Goal: Browse casually: Explore the website without a specific task or goal

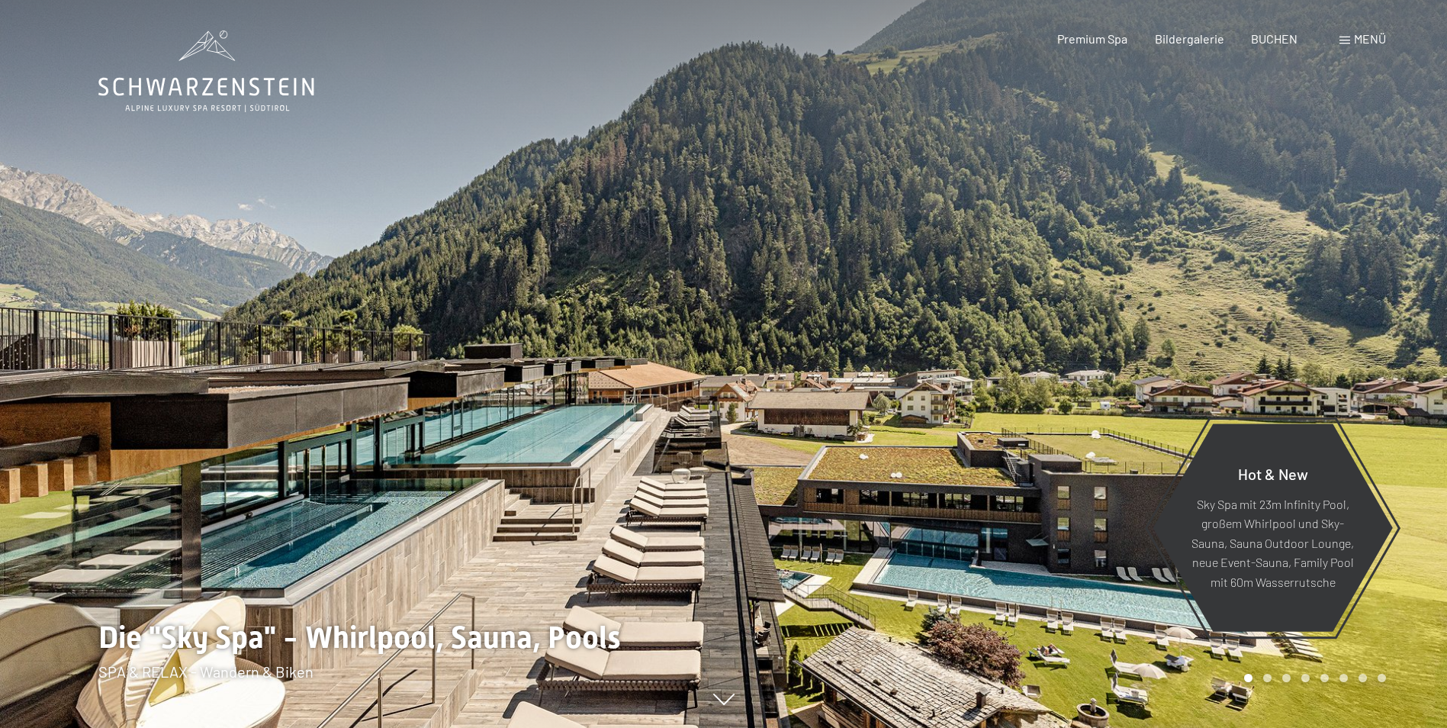
drag, startPoint x: 868, startPoint y: 653, endPoint x: 813, endPoint y: 510, distance: 153.6
click at [813, 510] on div at bounding box center [1086, 364] width 724 height 728
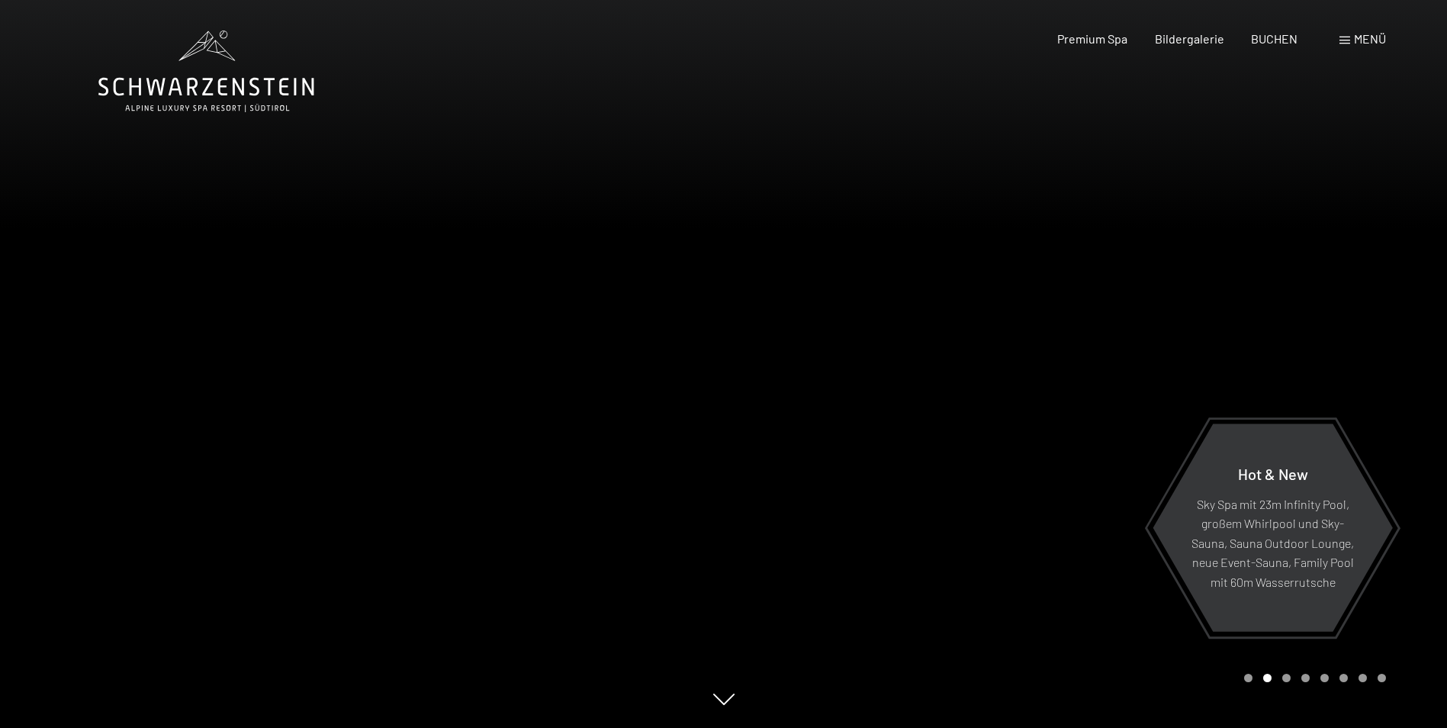
click at [814, 529] on div at bounding box center [1086, 364] width 724 height 728
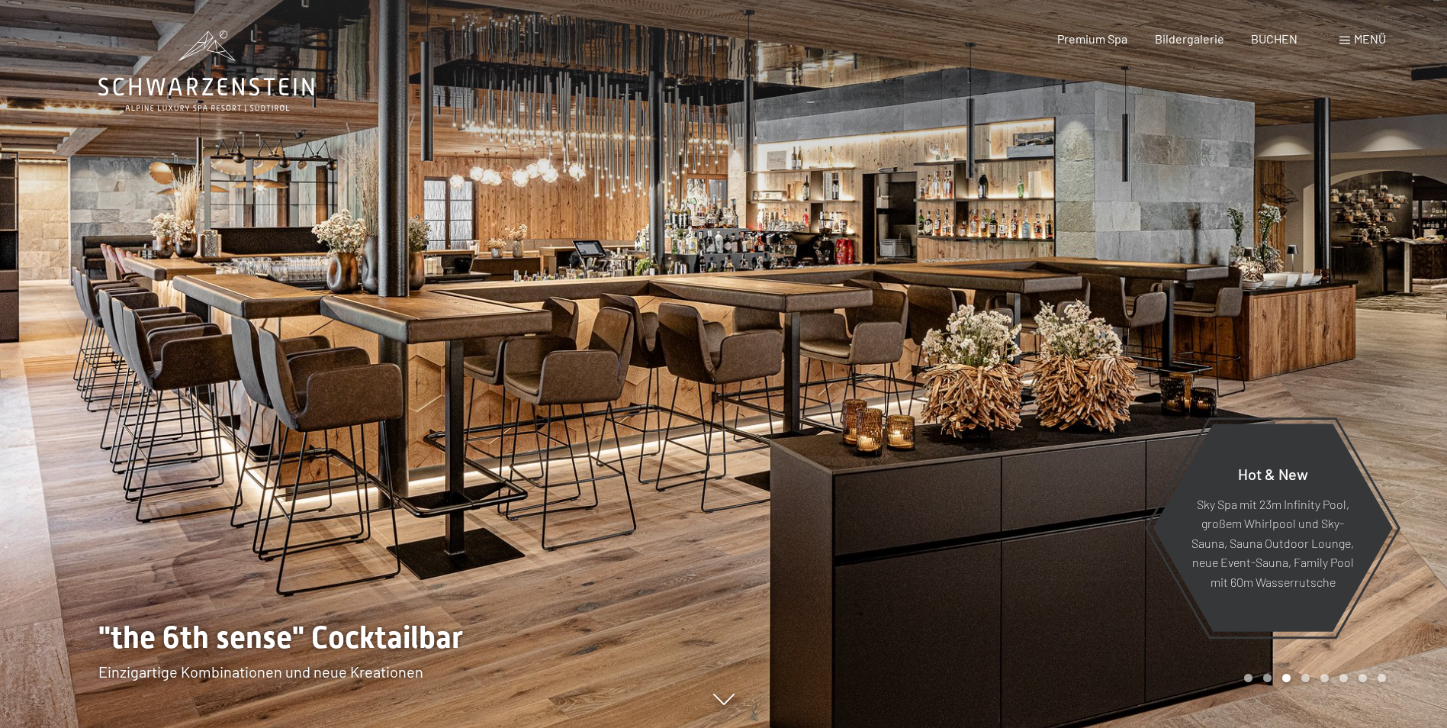
click at [809, 533] on div at bounding box center [1086, 364] width 724 height 728
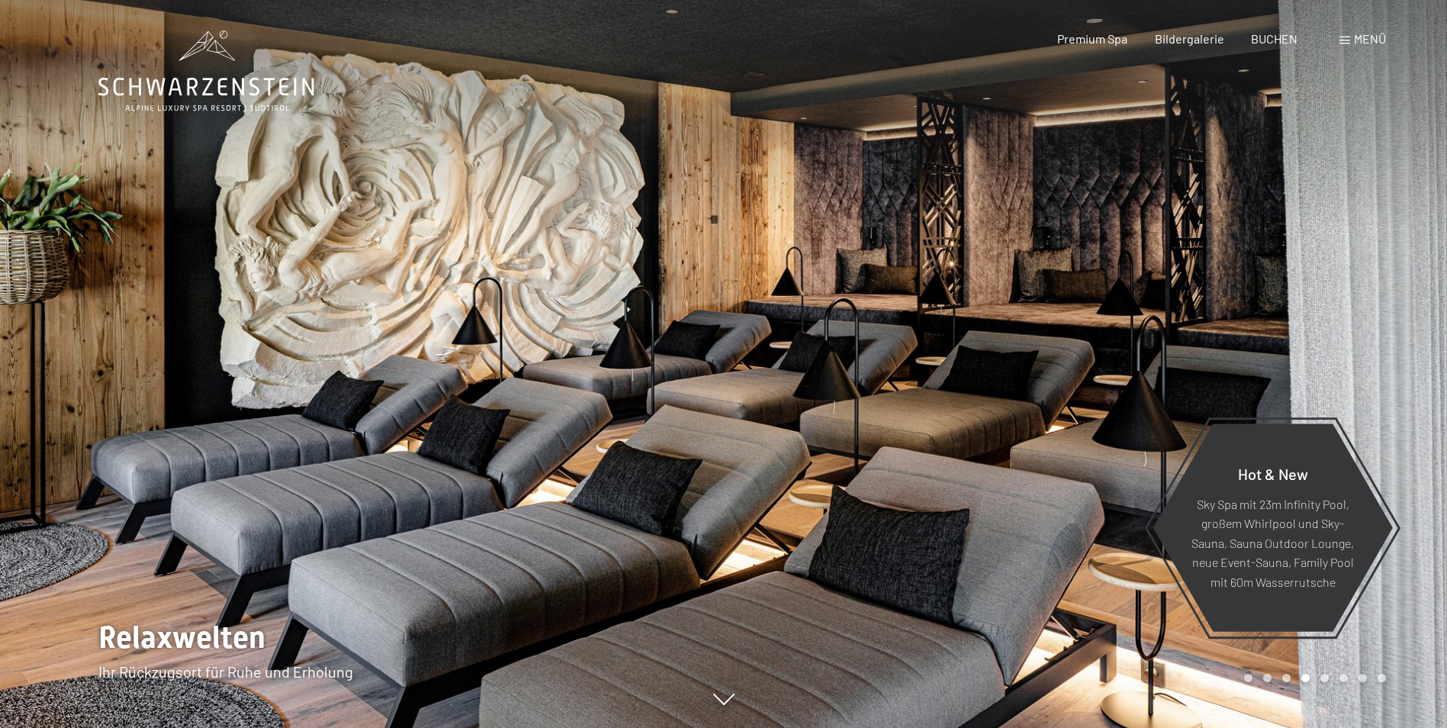
click at [809, 533] on div at bounding box center [1086, 364] width 724 height 728
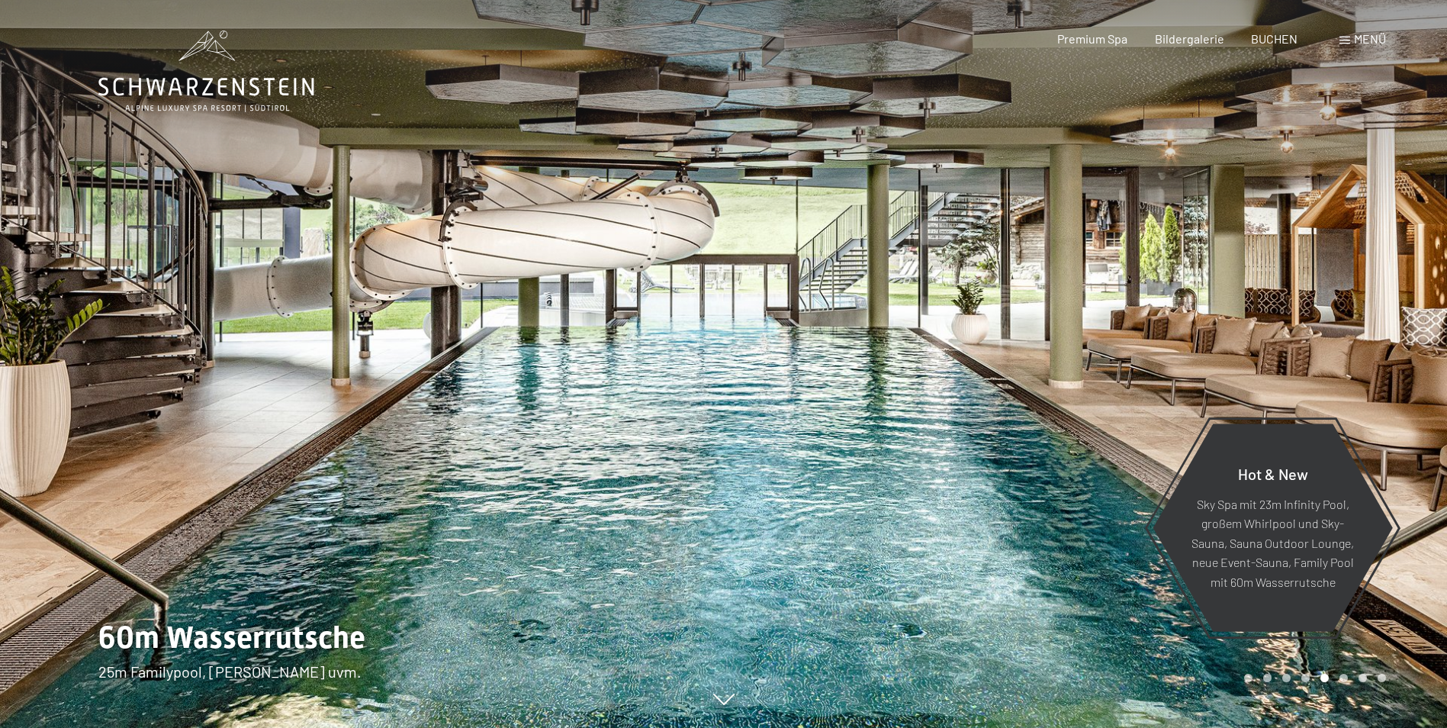
click at [83, 421] on div at bounding box center [362, 364] width 724 height 728
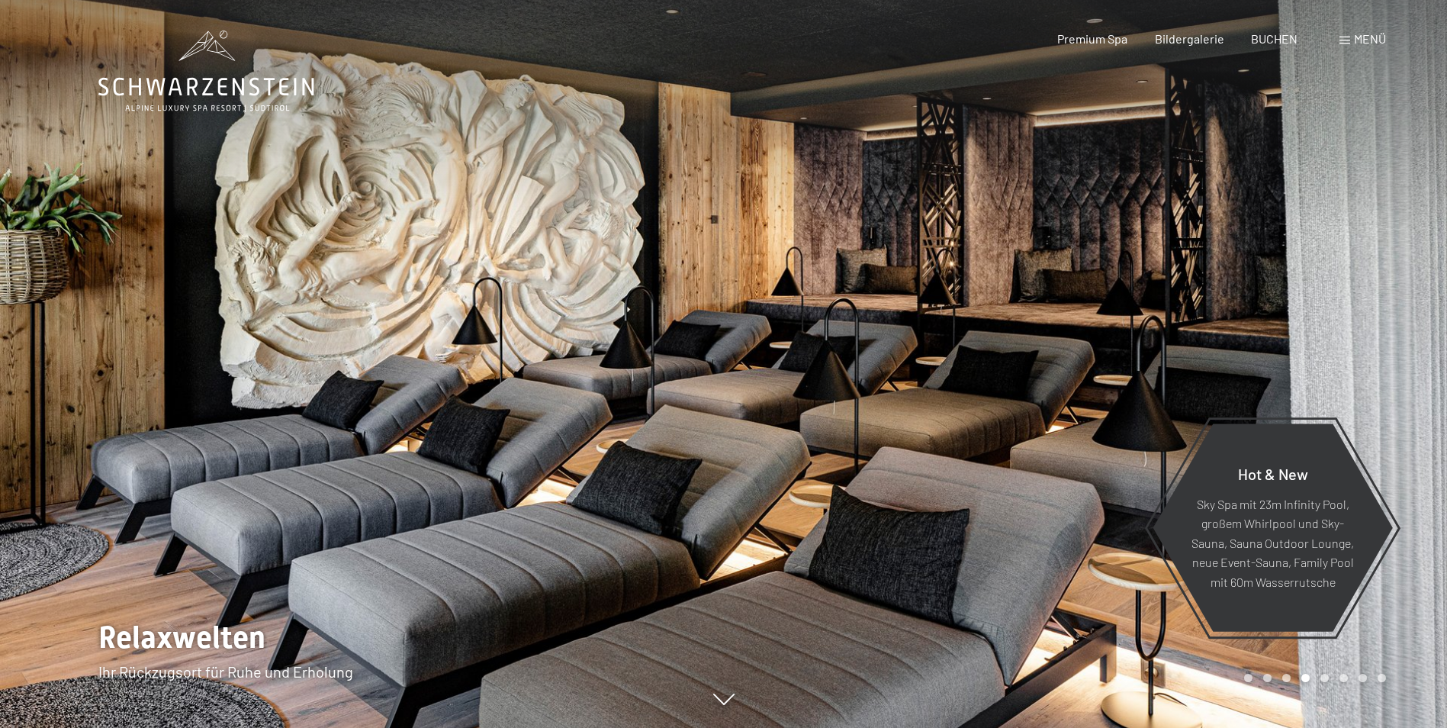
click at [1249, 364] on div at bounding box center [1086, 364] width 724 height 728
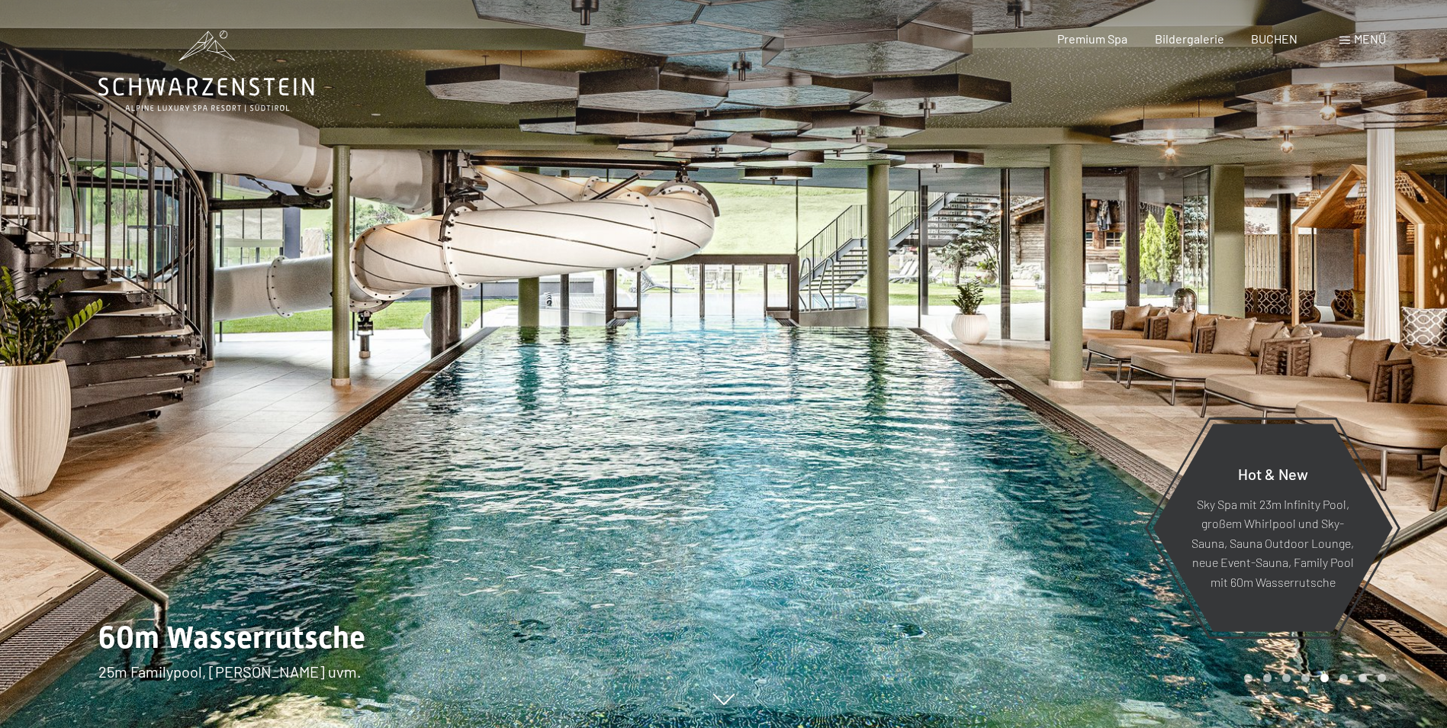
click at [1270, 369] on div at bounding box center [1086, 364] width 724 height 728
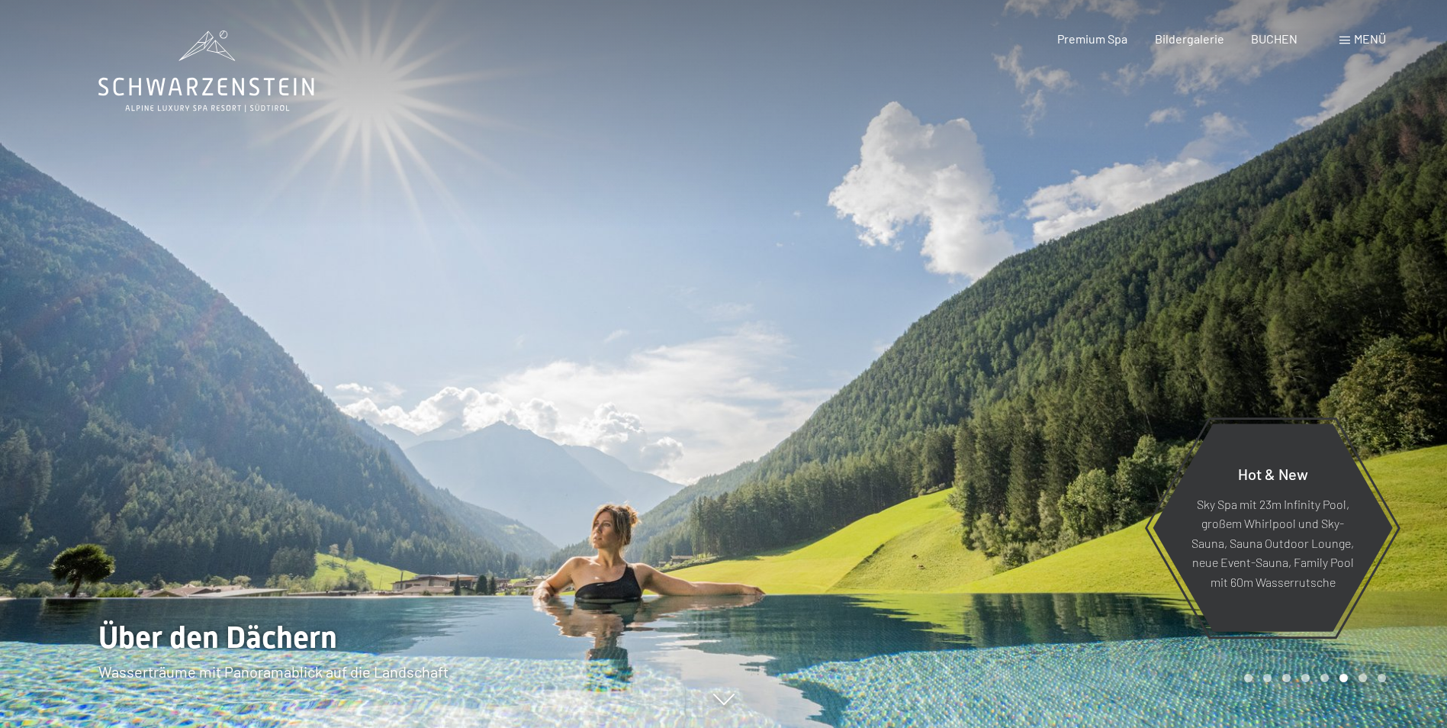
click at [1270, 369] on div at bounding box center [1086, 364] width 724 height 728
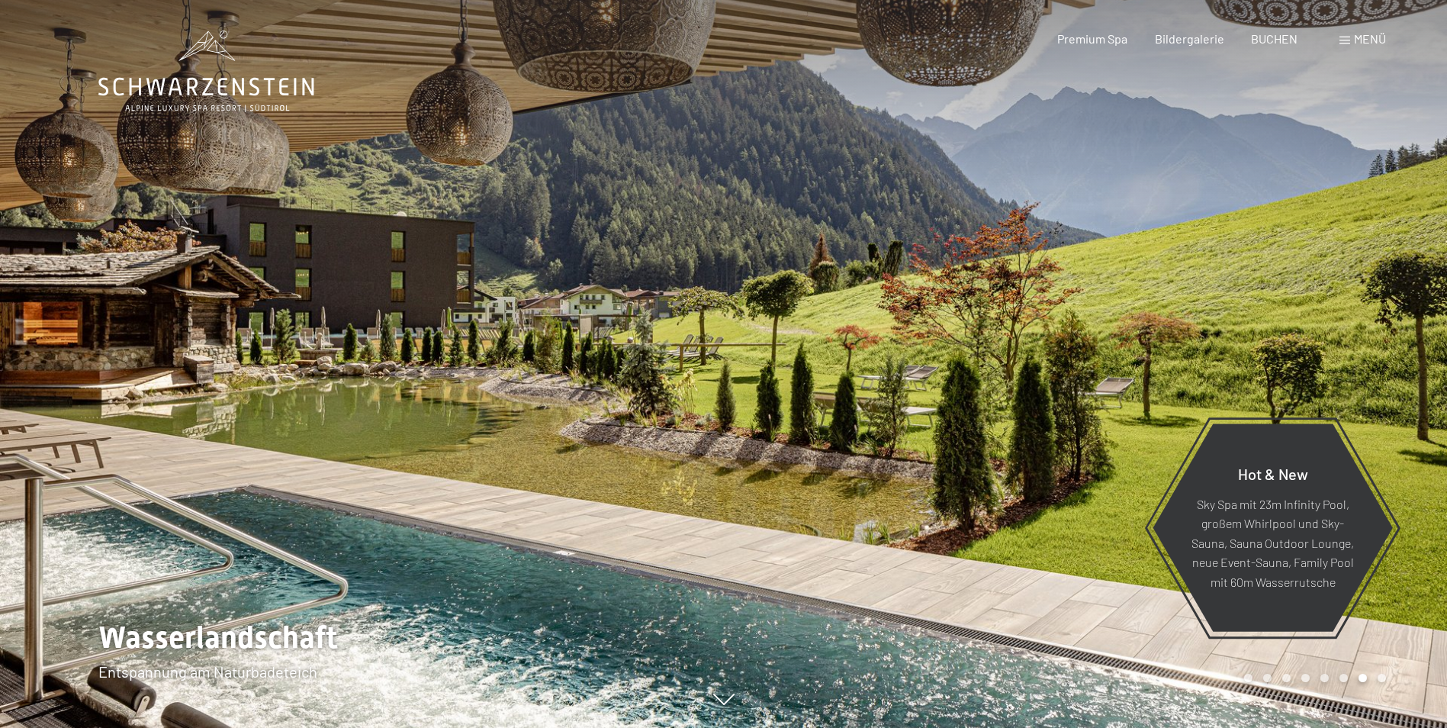
click at [1270, 369] on div at bounding box center [1086, 364] width 724 height 728
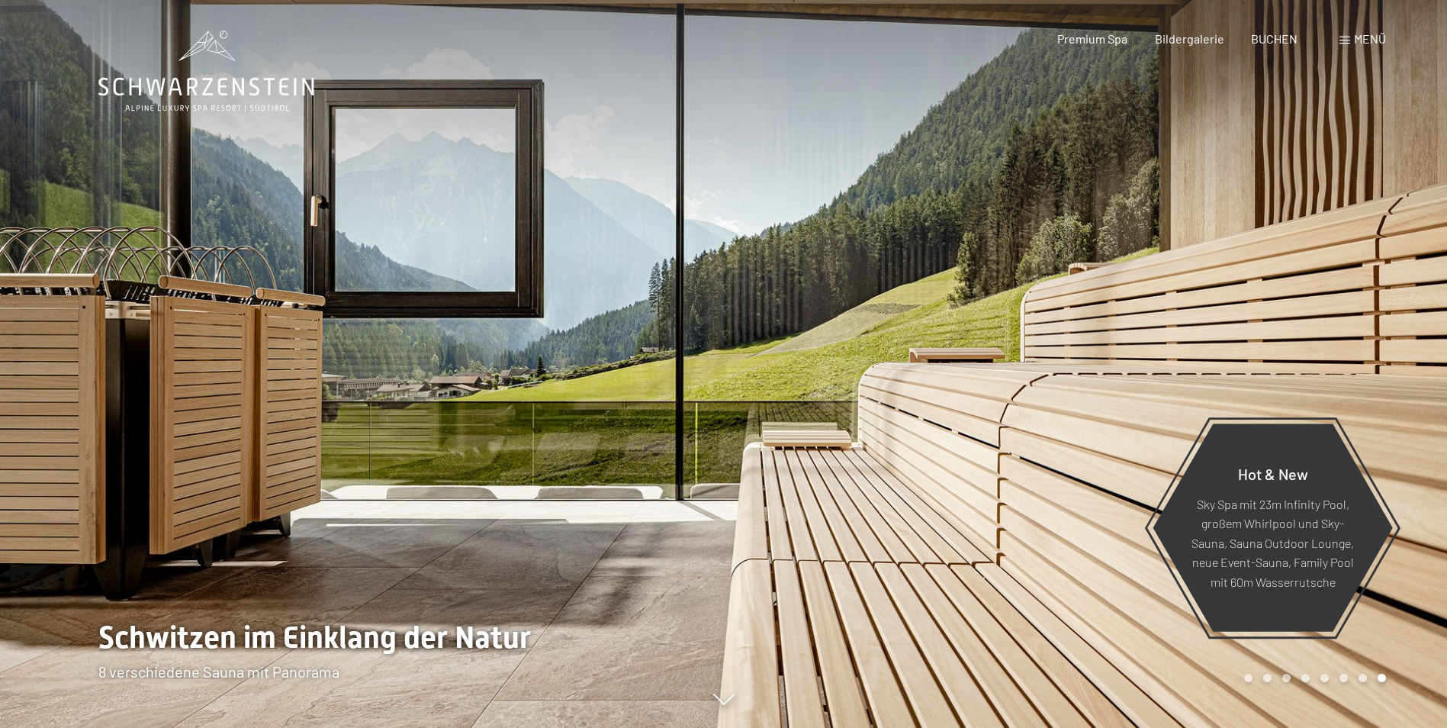
click at [1276, 370] on div at bounding box center [1086, 364] width 724 height 728
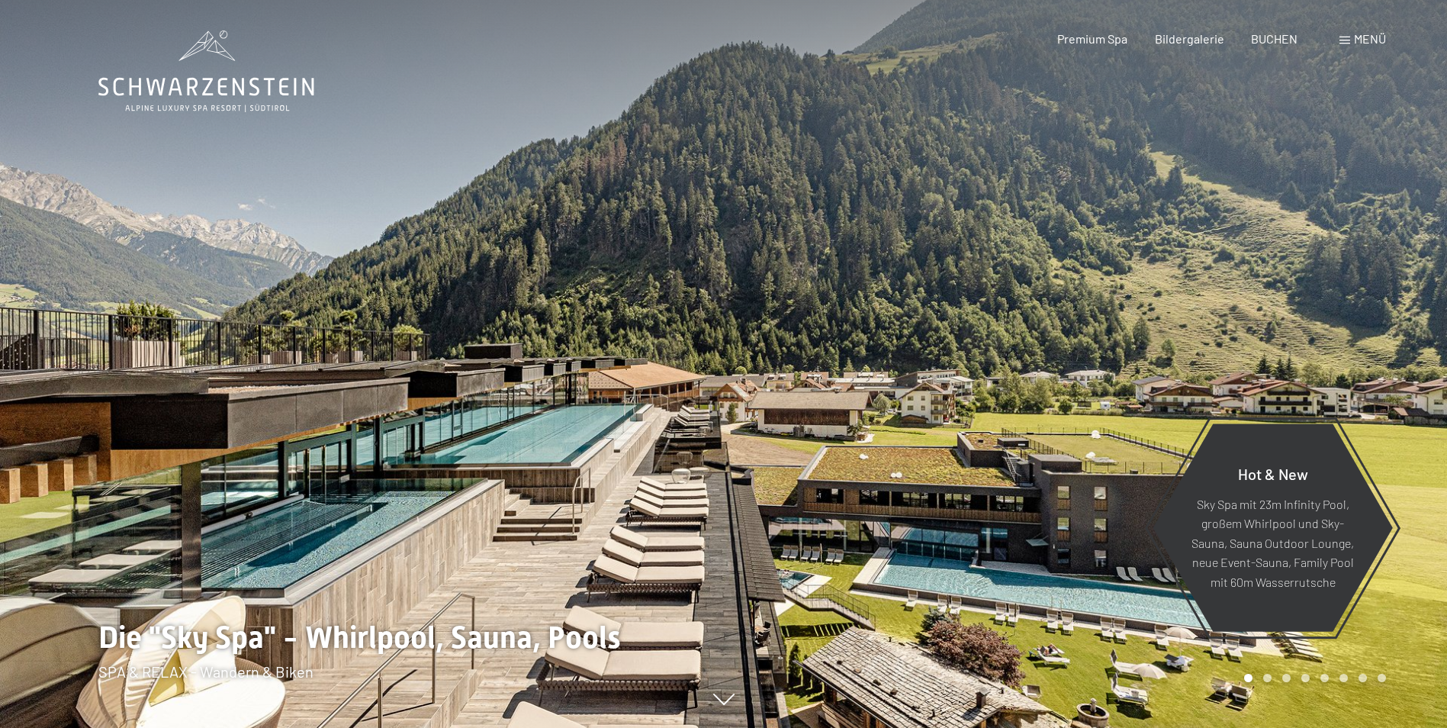
click at [1185, 326] on div at bounding box center [1086, 364] width 724 height 728
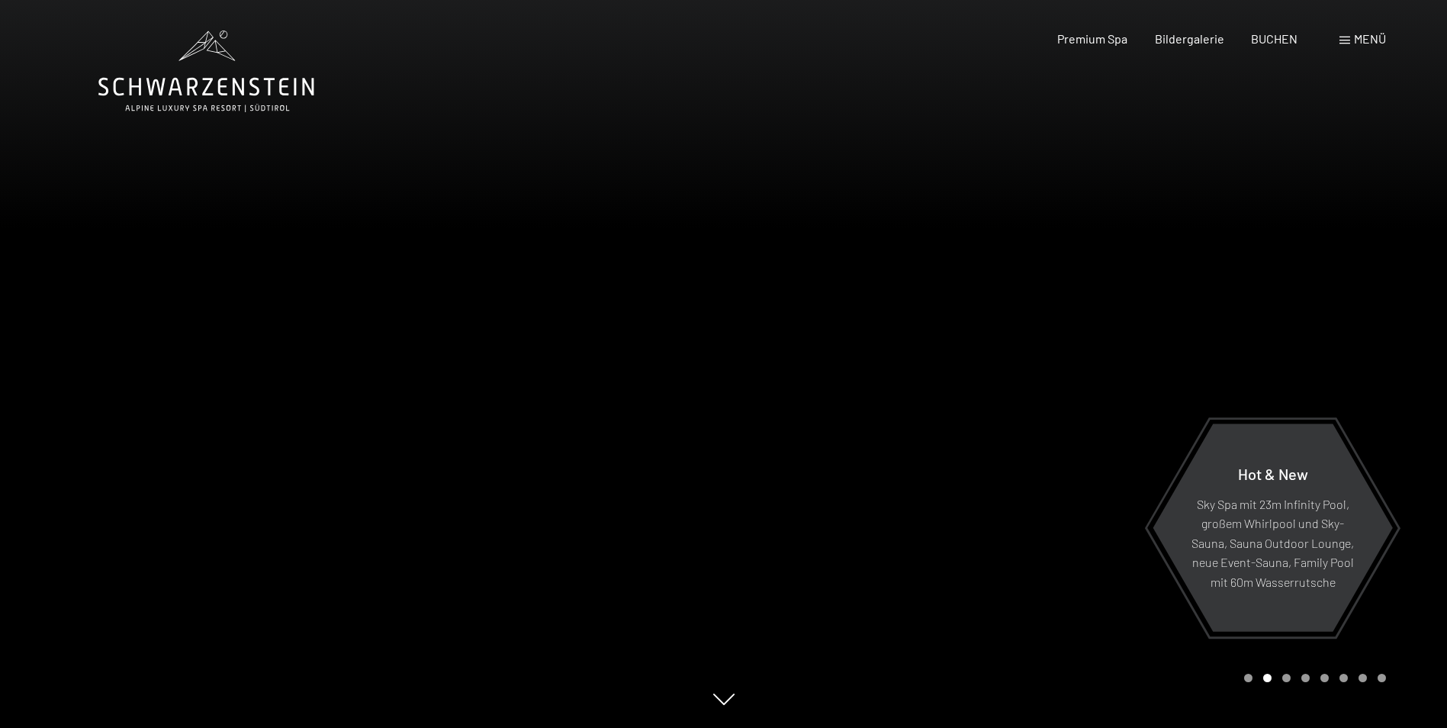
click at [1185, 331] on div at bounding box center [1086, 364] width 724 height 728
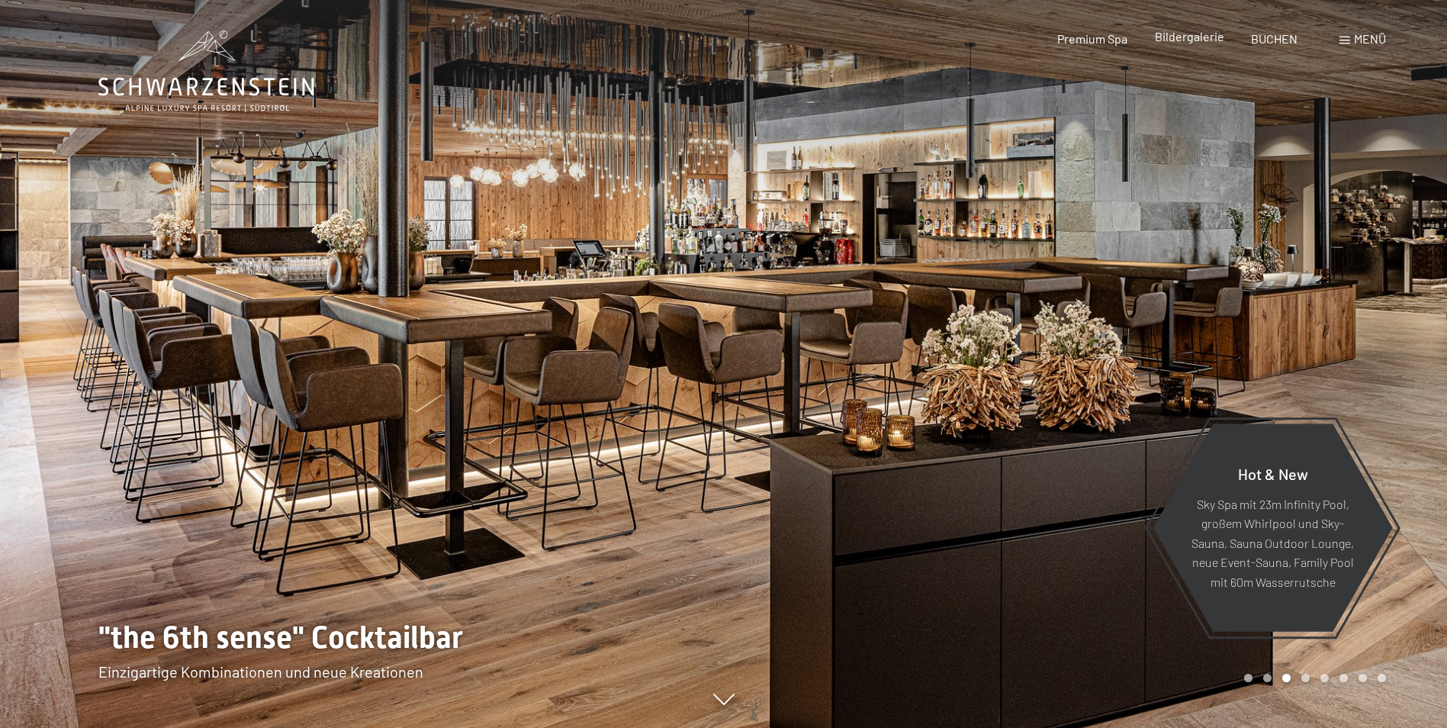
click at [1176, 42] on span "Bildergalerie" at bounding box center [1189, 36] width 69 height 14
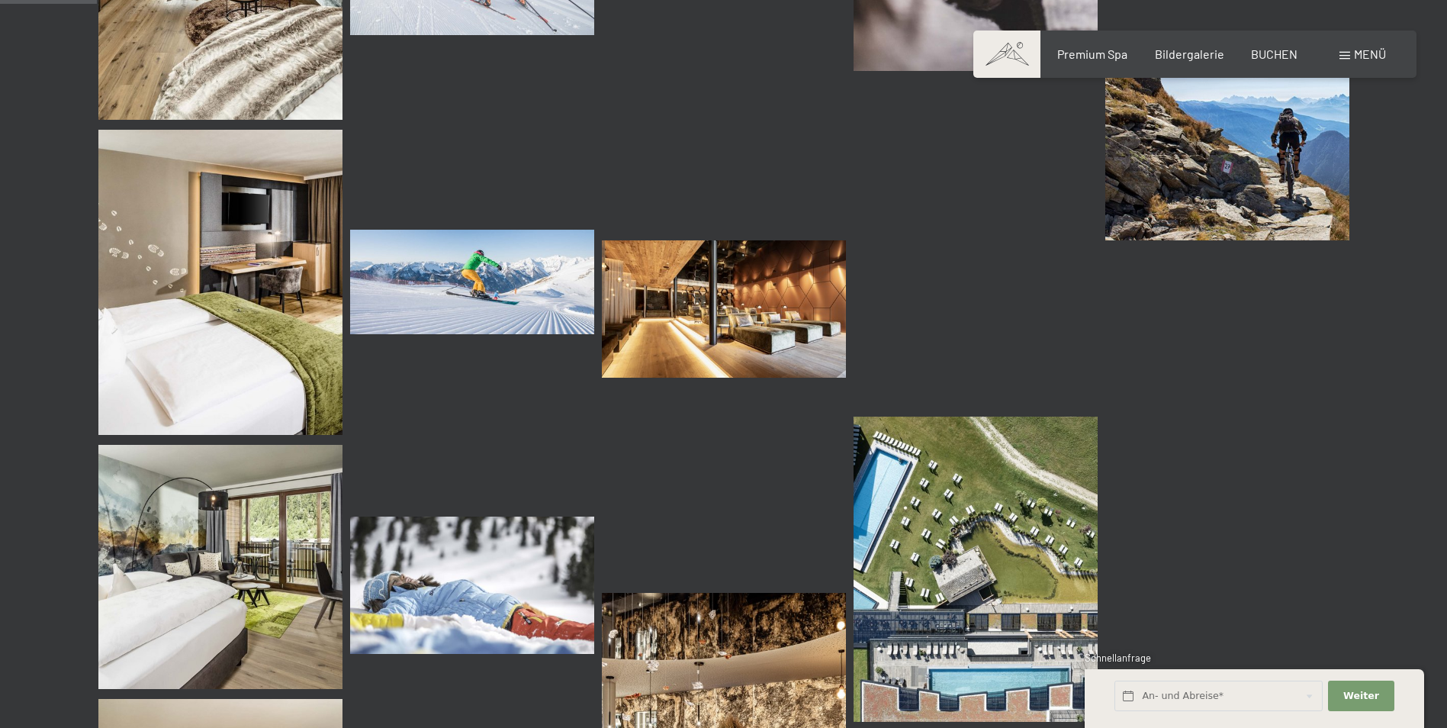
scroll to position [1297, 0]
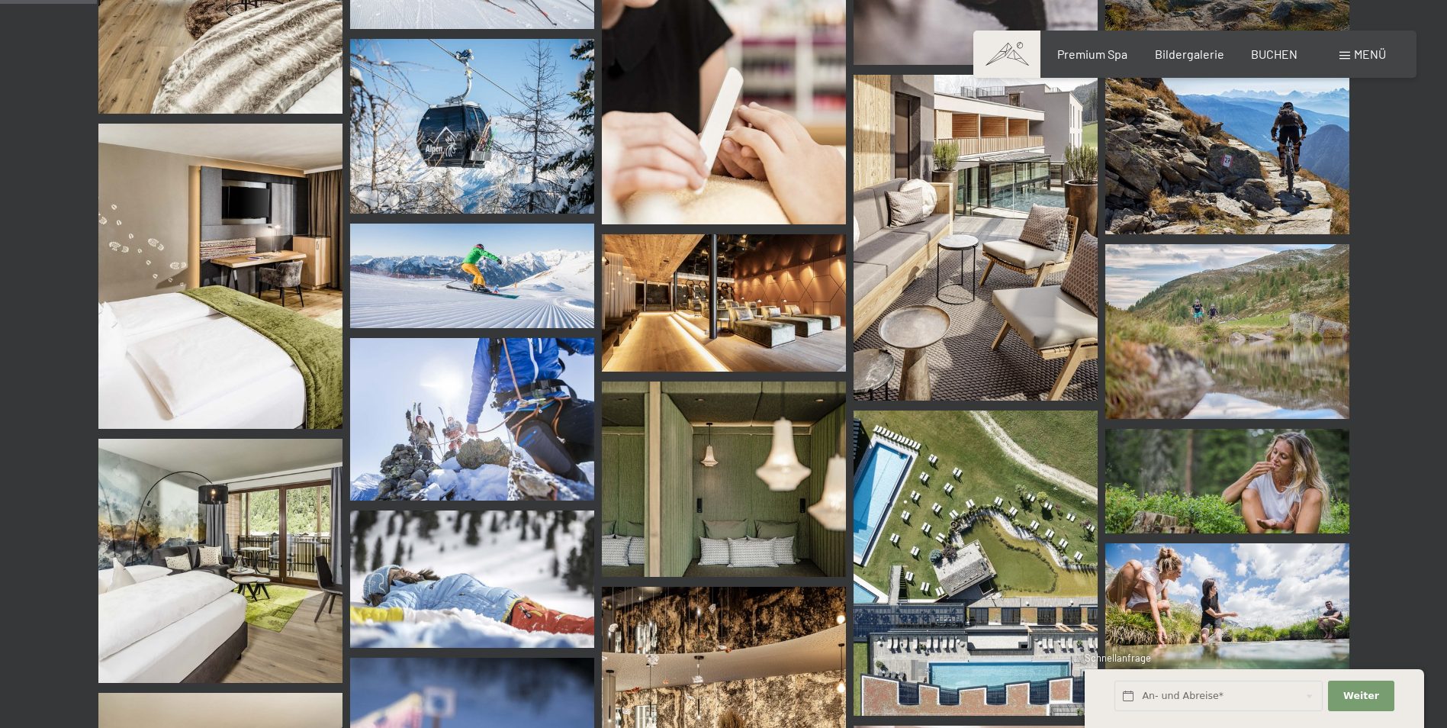
click at [824, 461] on img at bounding box center [724, 478] width 244 height 195
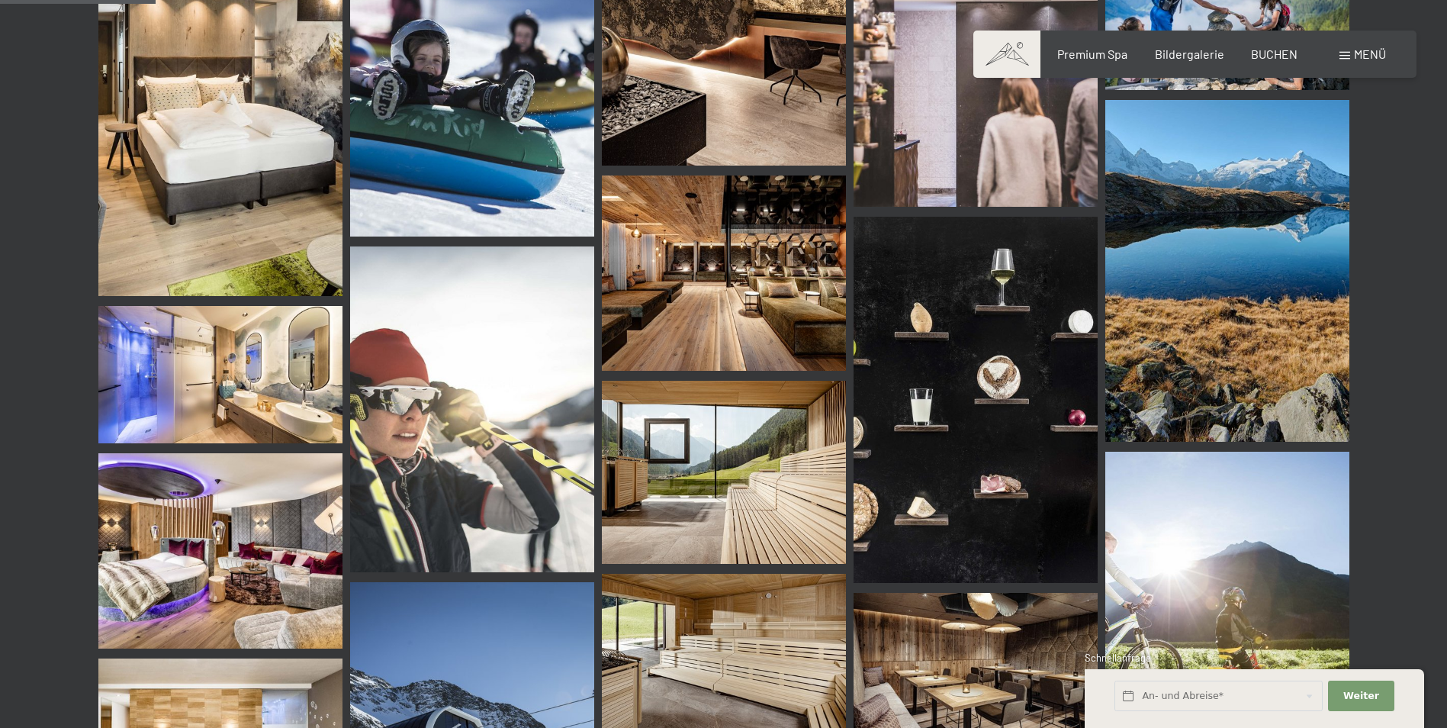
scroll to position [2136, 0]
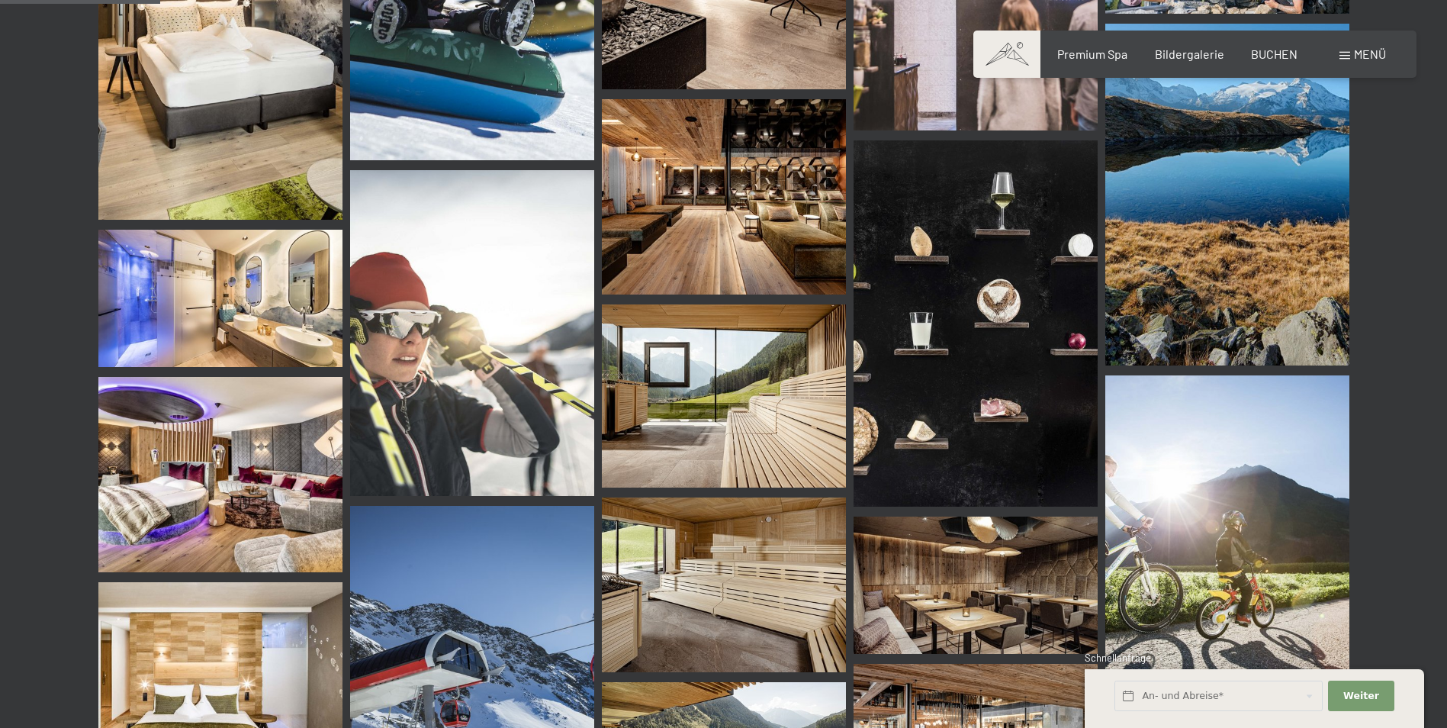
click at [292, 452] on img at bounding box center [220, 474] width 244 height 195
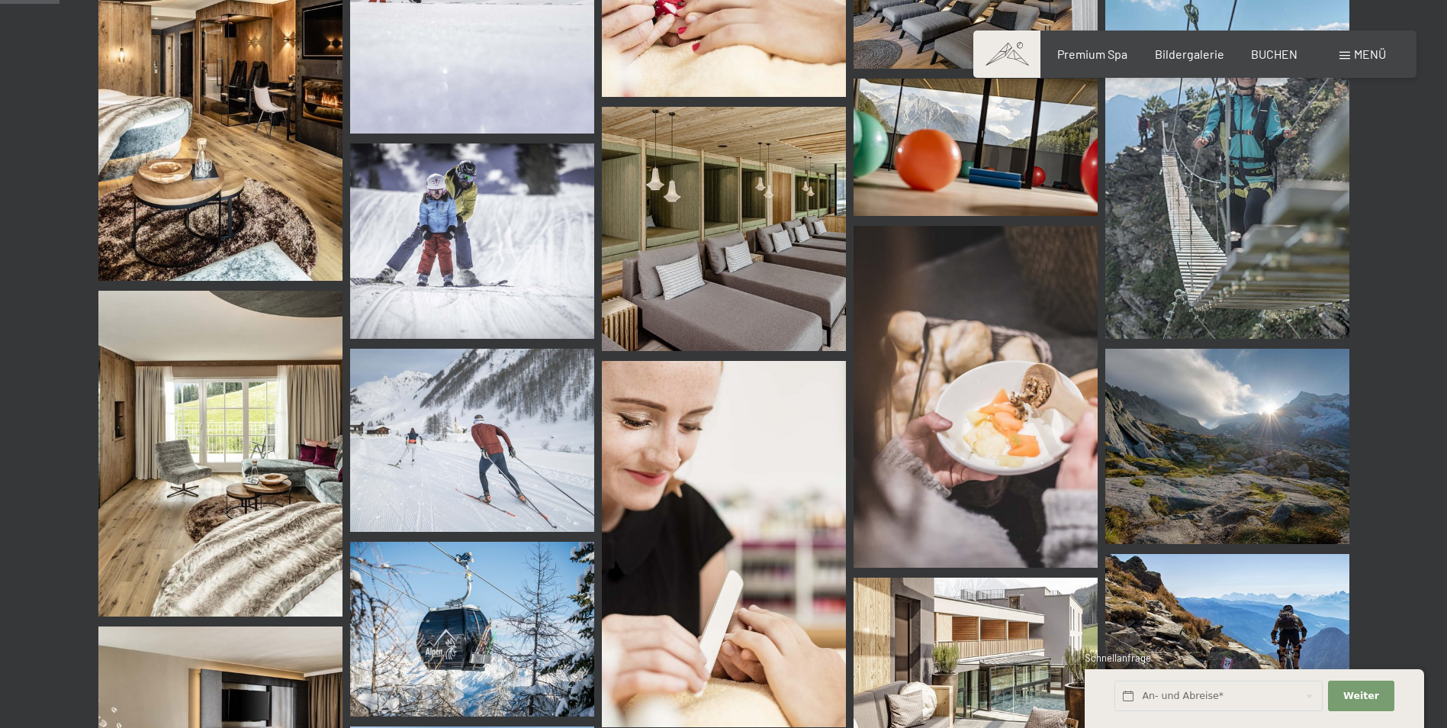
scroll to position [686, 0]
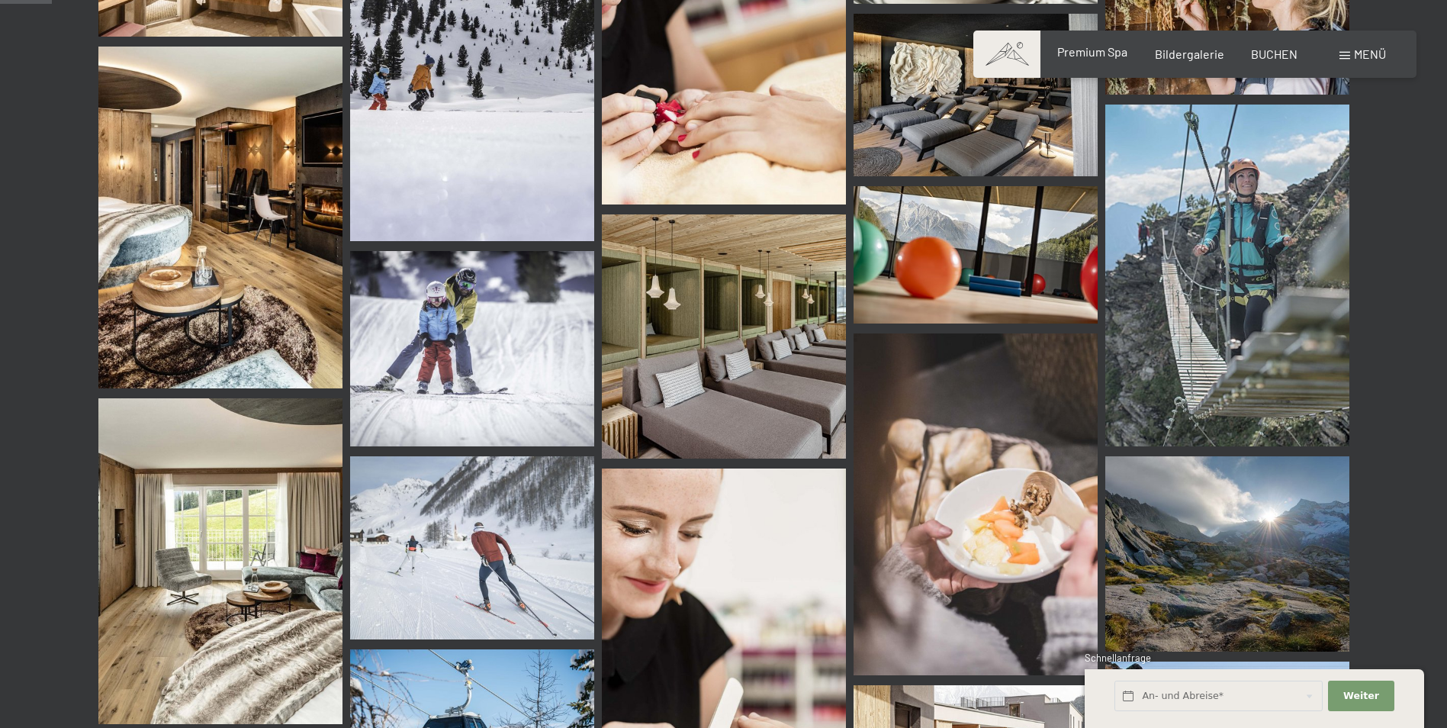
click at [1104, 56] on span "Premium Spa" at bounding box center [1092, 51] width 70 height 14
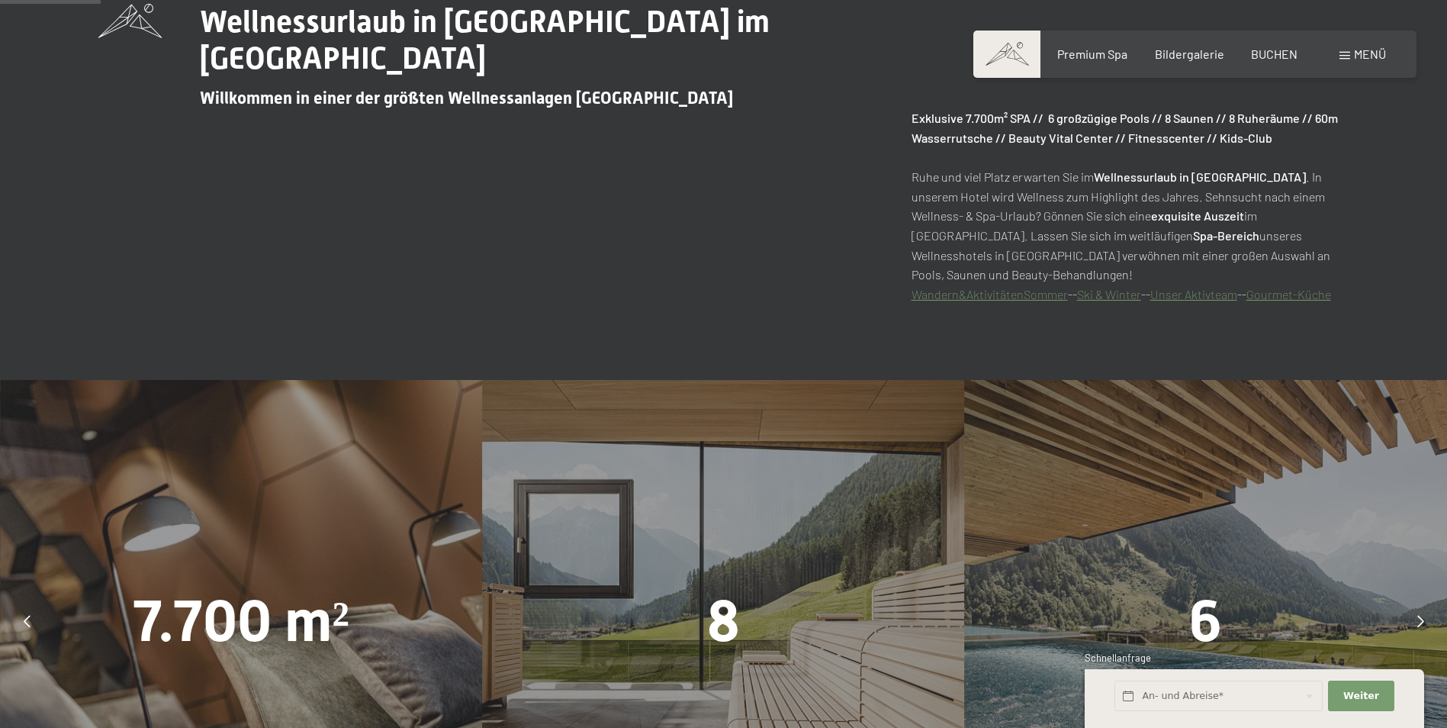
scroll to position [1094, 0]
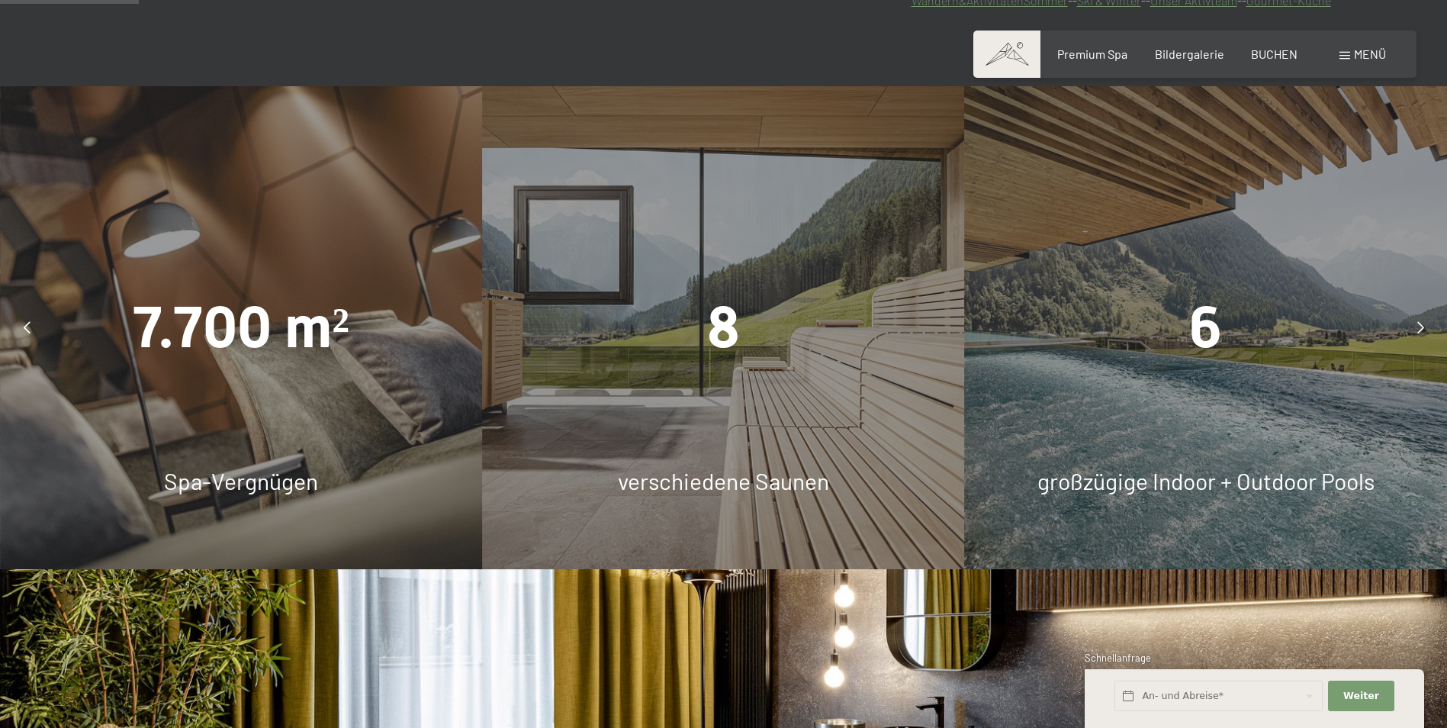
click at [791, 310] on div "8" at bounding box center [723, 327] width 482 height 81
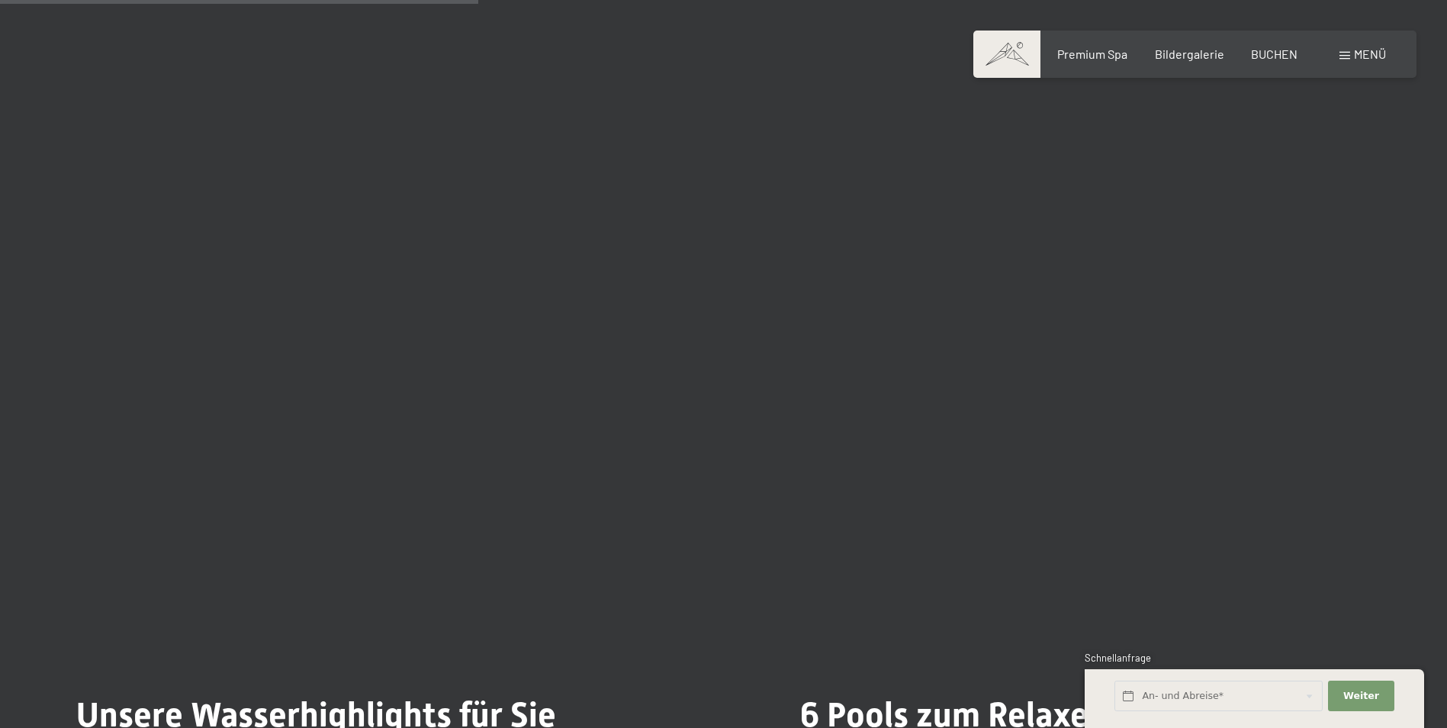
scroll to position [3916, 0]
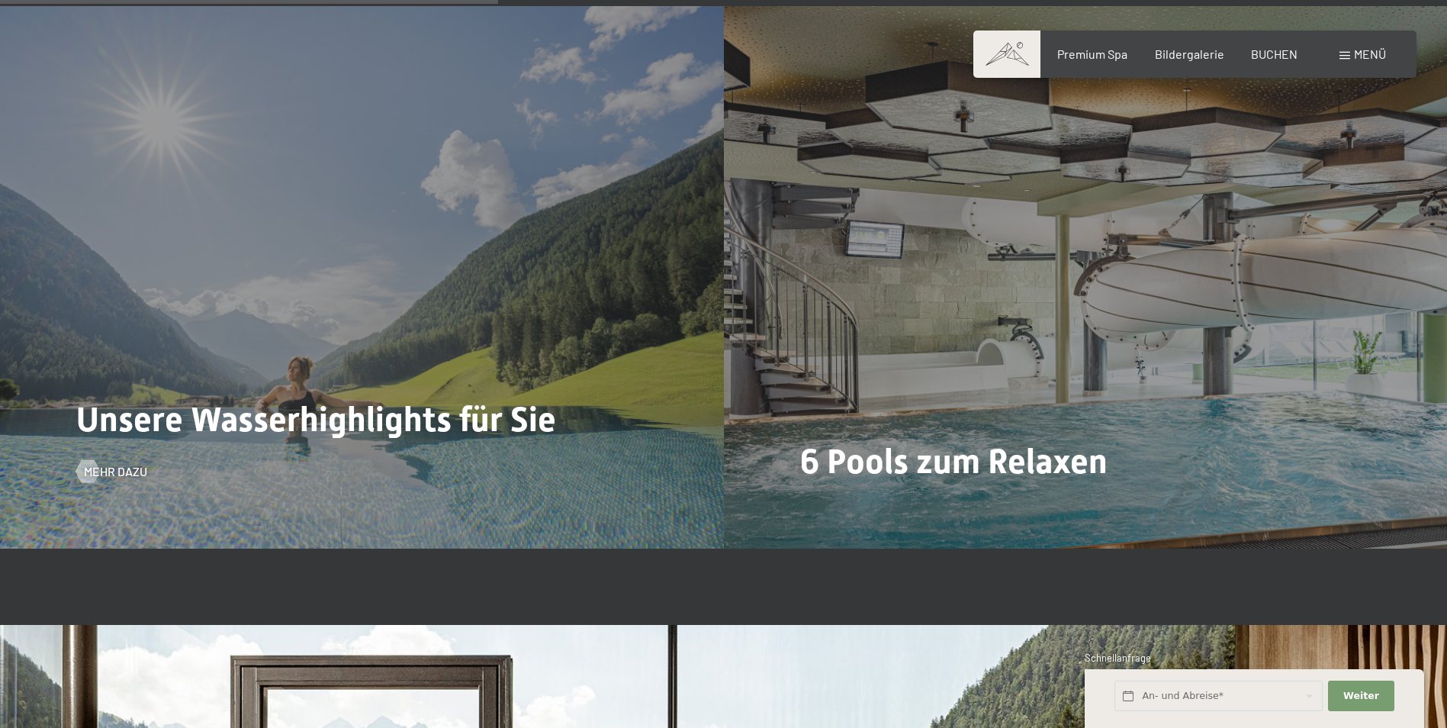
click at [547, 390] on div "Unsere Wasserhighlights für Sie Mehr dazu" at bounding box center [362, 277] width 724 height 542
click at [127, 478] on span "Mehr dazu" at bounding box center [130, 471] width 63 height 17
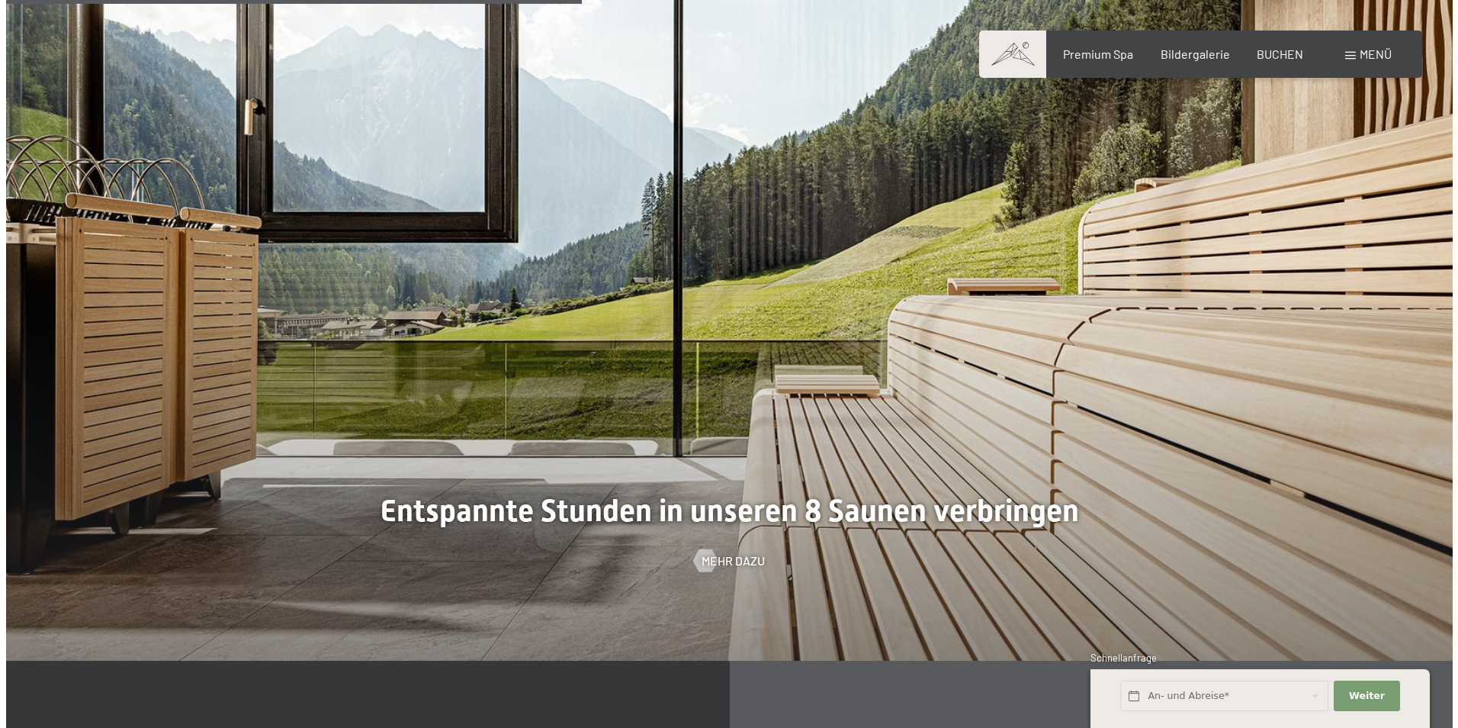
scroll to position [4831, 0]
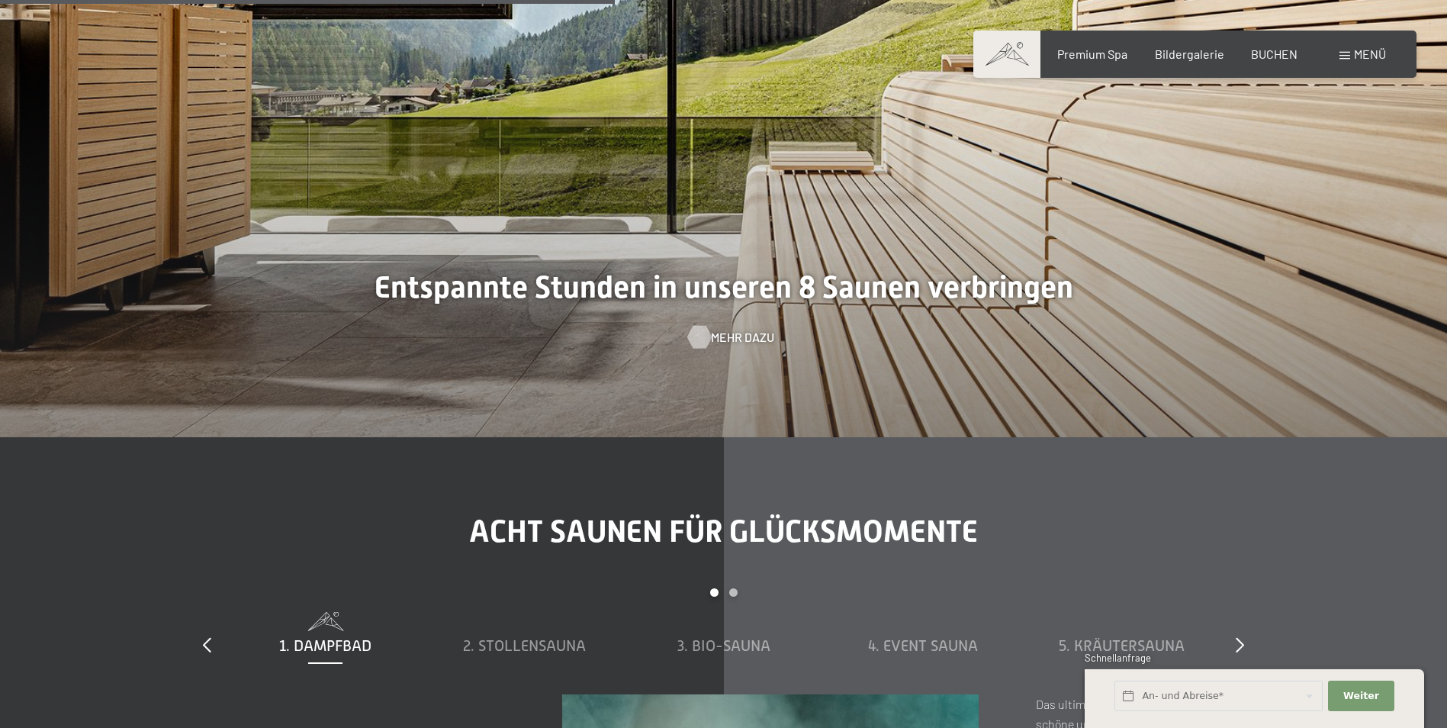
click at [732, 342] on span "Mehr dazu" at bounding box center [742, 337] width 63 height 17
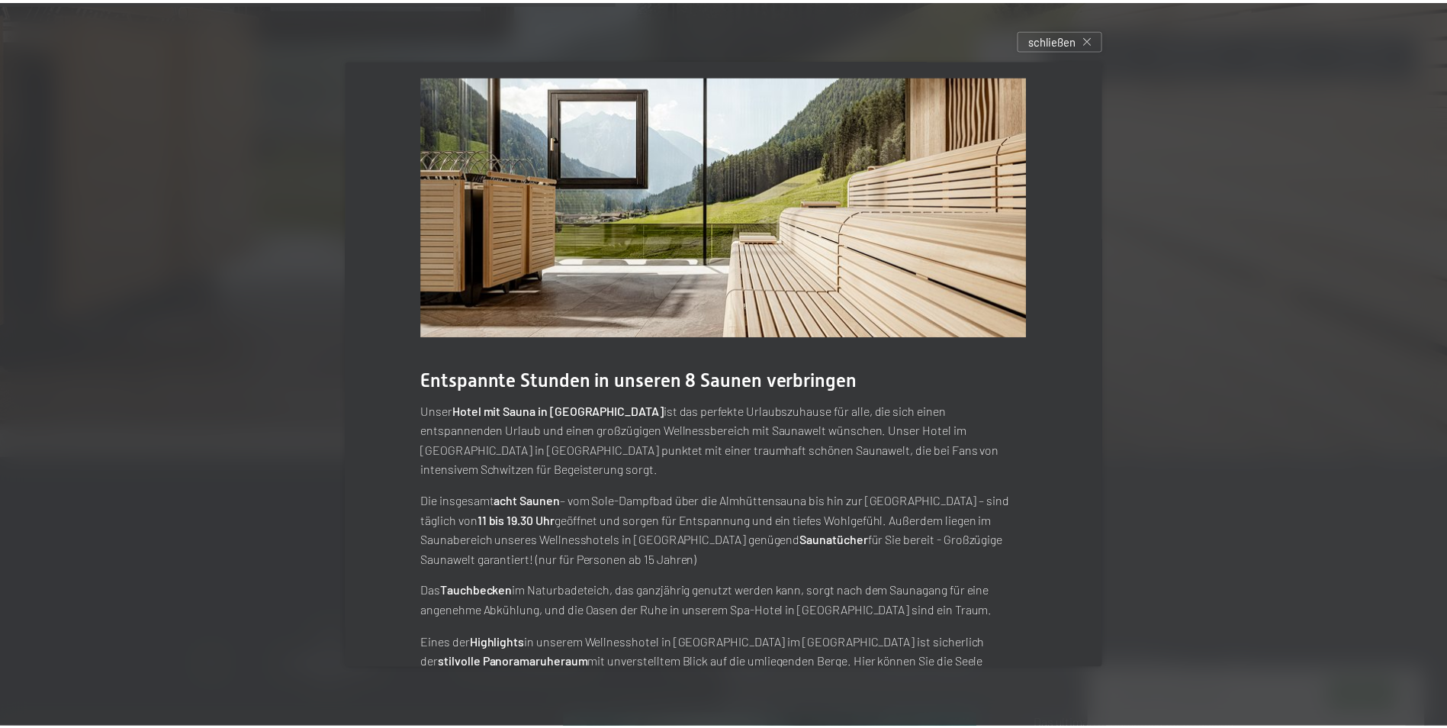
scroll to position [0, 0]
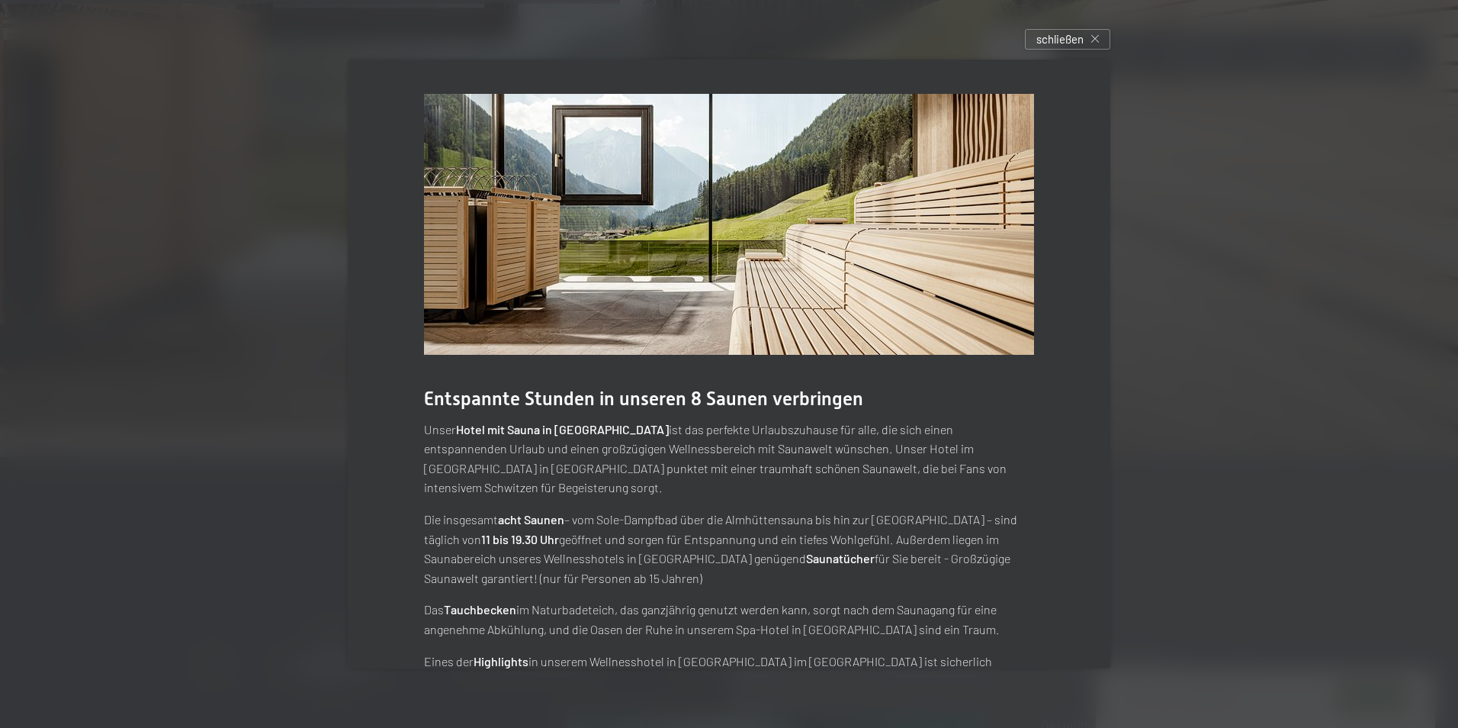
drag, startPoint x: 1088, startPoint y: 18, endPoint x: 1101, endPoint y: 41, distance: 26.3
click at [1092, 26] on div at bounding box center [729, 364] width 1458 height 728
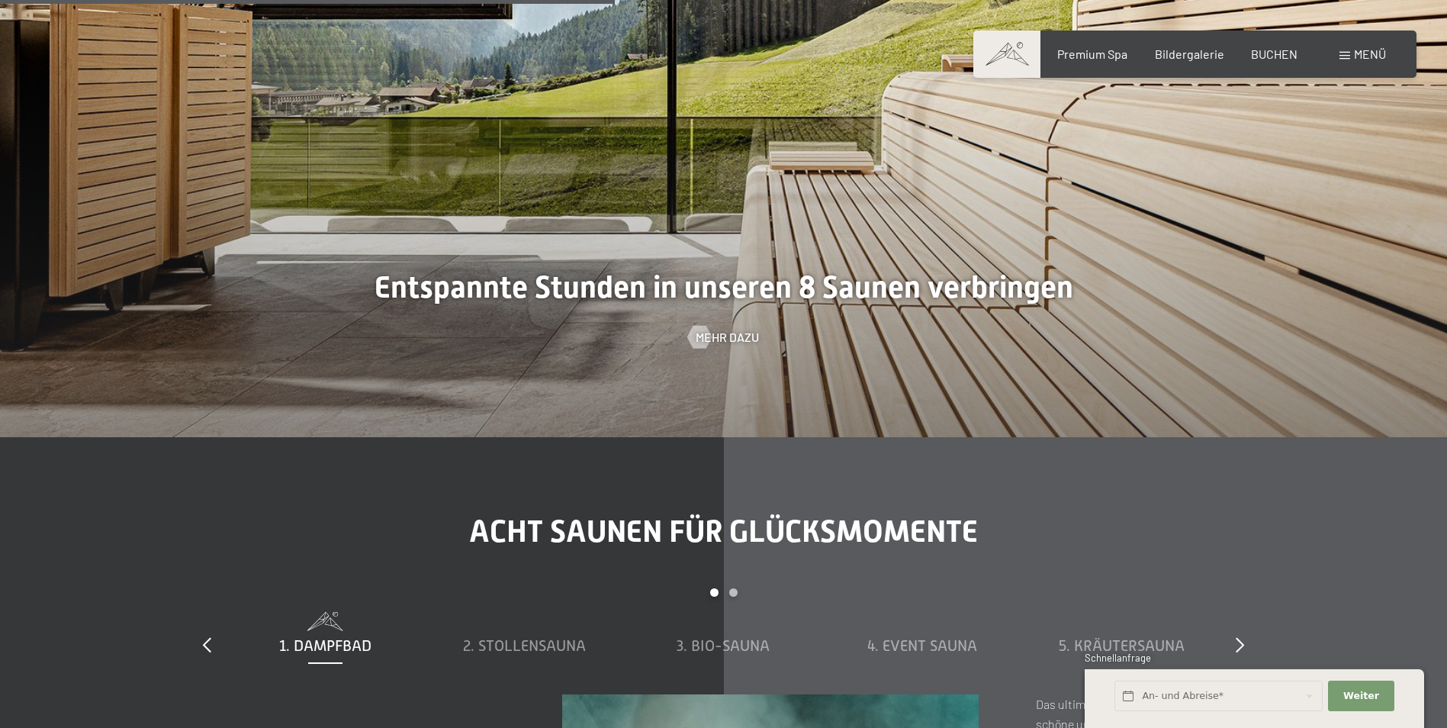
click at [1101, 46] on div "Buchen Anfragen Premium Spa Bildergalerie BUCHEN Menü DE IT EN Gutschein Bilder…" at bounding box center [1195, 54] width 382 height 17
